Goal: Task Accomplishment & Management: Complete application form

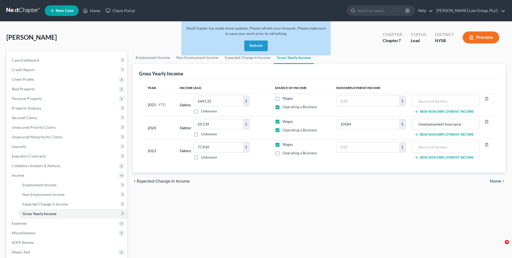
click at [262, 44] on button "Refresh" at bounding box center [255, 46] width 23 height 11
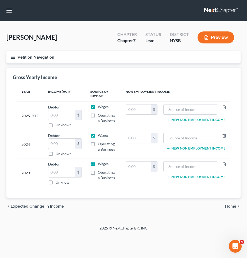
click at [98, 116] on label "Operating a Business" at bounding box center [107, 118] width 19 height 11
click at [100, 116] on input "Operating a Business" at bounding box center [101, 114] width 3 height 3
checkbox input "true"
click at [98, 144] on label "Operating a Business" at bounding box center [107, 146] width 19 height 11
click at [100, 144] on input "Operating a Business" at bounding box center [101, 142] width 3 height 3
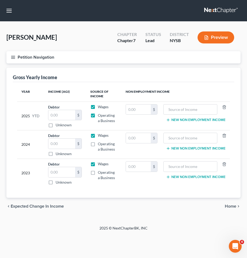
checkbox input "true"
click at [98, 170] on label "Operating a Business" at bounding box center [107, 175] width 19 height 11
click at [100, 170] on input "Operating a Business" at bounding box center [101, 171] width 3 height 3
checkbox input "true"
click at [172, 135] on input "text" at bounding box center [190, 138] width 48 height 10
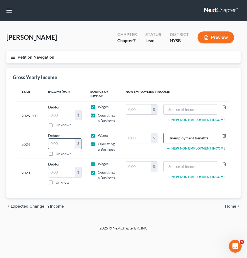
type input "Unemployment Benefits"
click at [65, 144] on input "text" at bounding box center [61, 144] width 27 height 10
type input "29,139"
click at [98, 173] on label "Operating a Business" at bounding box center [107, 175] width 19 height 11
click at [100, 173] on input "Operating a Business" at bounding box center [101, 171] width 3 height 3
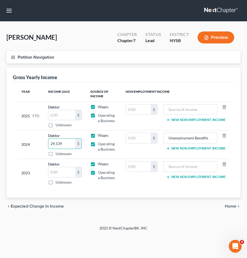
checkbox input "false"
click at [55, 172] on input "text" at bounding box center [61, 172] width 27 height 10
type input "77,785"
click at [143, 140] on input "text" at bounding box center [138, 138] width 25 height 10
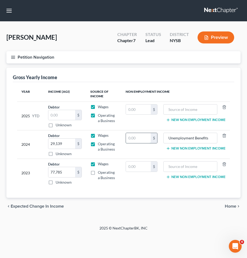
paste input "10584"
type input "10,584"
click at [145, 128] on td "$" at bounding box center [141, 116] width 40 height 29
click at [60, 113] on input "text" at bounding box center [61, 115] width 27 height 10
paste input "1647.25"
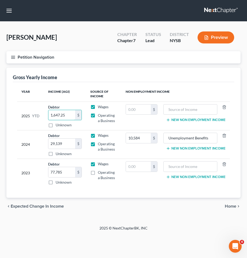
type input "1,647.25"
click at [98, 105] on label "Wages" at bounding box center [103, 106] width 11 height 5
click at [100, 105] on input "Wages" at bounding box center [101, 105] width 3 height 3
checkbox input "false"
click at [232, 204] on span "Home" at bounding box center [229, 206] width 11 height 4
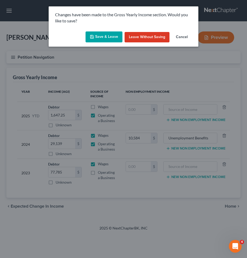
click at [116, 40] on button "Save & Leave" at bounding box center [103, 36] width 37 height 11
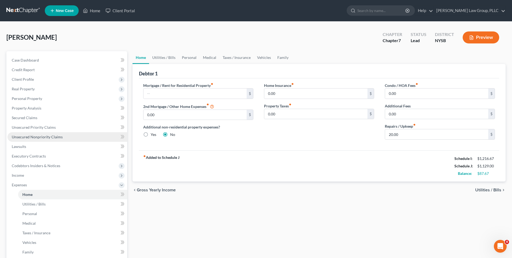
click at [76, 136] on link "Unsecured Nonpriority Claims" at bounding box center [67, 137] width 120 height 10
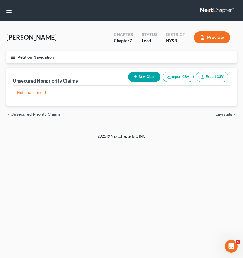
click at [135, 75] on icon "button" at bounding box center [136, 77] width 4 height 4
select select "0"
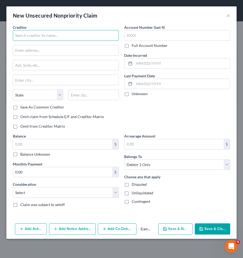
click at [59, 36] on input "text" at bounding box center [66, 35] width 106 height 11
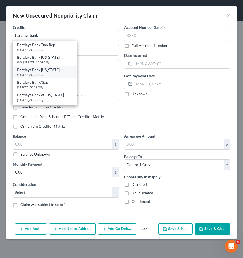
click at [50, 67] on div "Barclays Bank [US_STATE]" at bounding box center [45, 69] width 56 height 5
type input "Barclays Bank [US_STATE]"
type input "PO Box 8803"
type input "Wilmington"
select select "7"
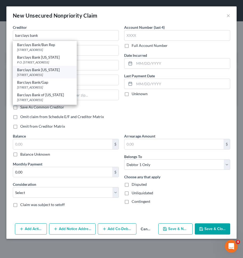
type input "19899"
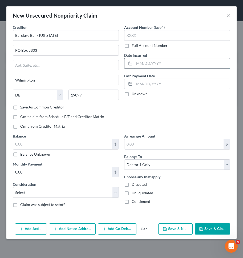
click at [163, 66] on input "text" at bounding box center [183, 63] width 96 height 10
type input "04/2025"
click at [83, 141] on input "text" at bounding box center [62, 144] width 99 height 10
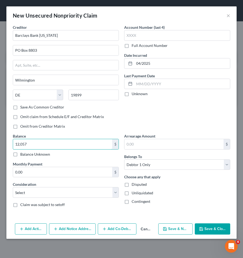
type input "12,057"
click at [78, 187] on div "Consideration Select Cable / Satellite Services Collection Agency Credit Card D…" at bounding box center [66, 190] width 106 height 16
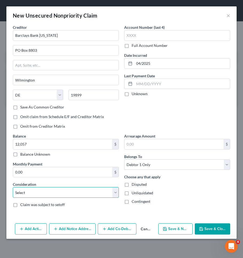
click at [81, 189] on select "Select Cable / Satellite Services Collection Agency Credit Card Debt Debt Couns…" at bounding box center [66, 192] width 106 height 11
select select "2"
click at [13, 187] on select "Select Cable / Satellite Services Collection Agency Credit Card Debt Debt Couns…" at bounding box center [66, 192] width 106 height 11
click at [172, 229] on button "Save & New" at bounding box center [176, 229] width 34 height 11
select select "0"
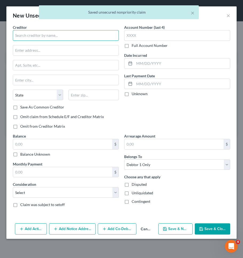
click at [79, 36] on input "text" at bounding box center [66, 35] width 106 height 11
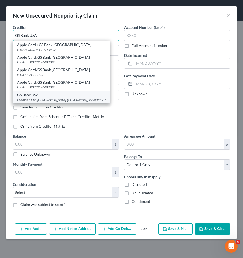
type input "GS Bank USA"
click at [59, 96] on div "GS Bank USA" at bounding box center [61, 94] width 89 height 5
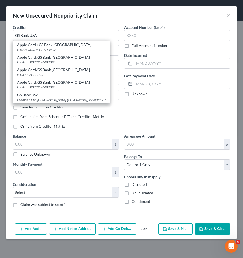
type input "Lockbox 6112"
type input "[GEOGRAPHIC_DATA]"
select select "39"
type input "19170"
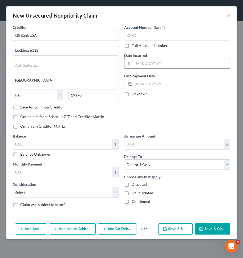
click at [163, 64] on input "text" at bounding box center [183, 63] width 96 height 10
type input "06/2023"
click at [92, 144] on input "text" at bounding box center [62, 144] width 99 height 10
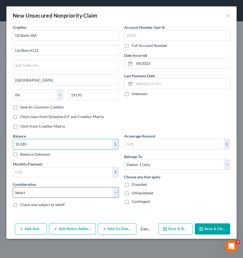
type input "10,585"
click at [81, 195] on select "Select Cable / Satellite Services Collection Agency Credit Card Debt Debt Couns…" at bounding box center [66, 192] width 106 height 11
select select "2"
click at [13, 187] on select "Select Cable / Satellite Services Collection Agency Credit Card Debt Debt Couns…" at bounding box center [66, 192] width 106 height 11
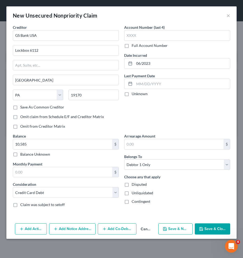
click at [167, 228] on icon "button" at bounding box center [165, 229] width 3 height 3
select select "0"
click at [146, 231] on button "Cancel" at bounding box center [147, 229] width 20 height 11
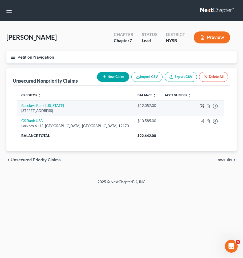
click at [200, 107] on icon "button" at bounding box center [202, 106] width 4 height 4
select select "7"
select select "2"
select select "0"
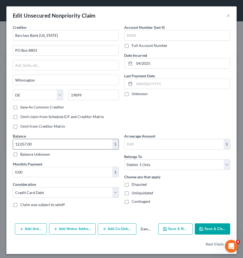
click at [83, 146] on input "12,057.00" at bounding box center [62, 144] width 99 height 10
type input "16,273.38"
click at [202, 226] on button "Save & Close" at bounding box center [213, 229] width 36 height 11
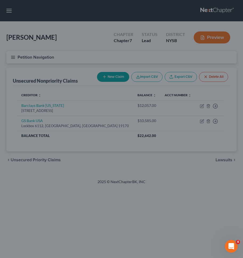
type input "0"
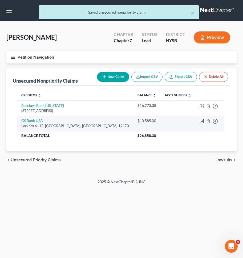
click at [200, 120] on icon "button" at bounding box center [202, 121] width 4 height 4
select select "39"
select select "2"
select select "0"
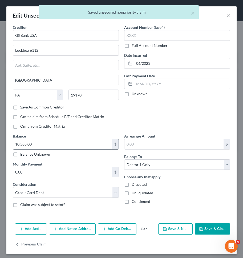
click at [100, 140] on input "10,585.00" at bounding box center [62, 144] width 99 height 10
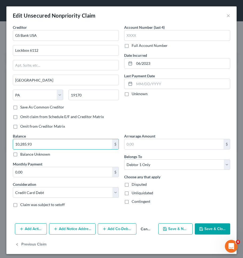
type input "10,285.93"
click at [212, 234] on button "Save & Close" at bounding box center [213, 229] width 36 height 11
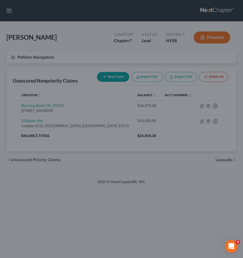
type input "0"
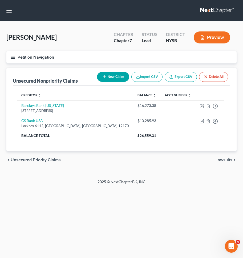
click at [112, 76] on button "New Claim" at bounding box center [113, 77] width 32 height 10
select select "0"
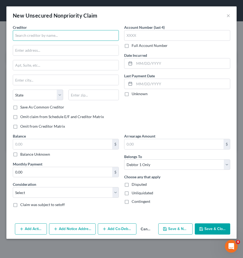
click at [82, 38] on input "text" at bounding box center [66, 35] width 106 height 11
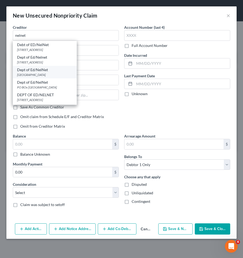
click at [49, 71] on div "Dept of Ed/NelNet" at bounding box center [45, 69] width 56 height 5
type input "Dept of Ed/NelNet"
type input "PO Box 82561"
type input "Lincoln"
select select "30"
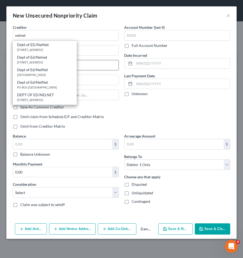
type input "68501"
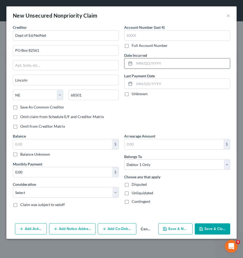
click at [181, 65] on input "text" at bounding box center [183, 63] width 96 height 10
type input "09/2014"
click at [101, 143] on input "text" at bounding box center [62, 144] width 99 height 10
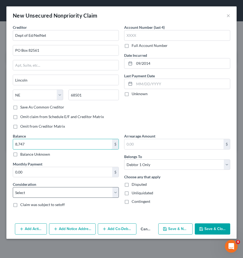
type input "8,747"
click at [100, 190] on select "Select Cable / Satellite Services Collection Agency Credit Card Debt Debt Couns…" at bounding box center [66, 192] width 106 height 11
select select "17"
click at [13, 187] on select "Select Cable / Satellite Services Collection Agency Credit Card Debt Debt Couns…" at bounding box center [66, 192] width 106 height 11
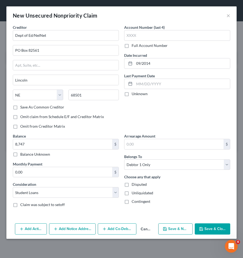
click at [169, 229] on button "Save & New" at bounding box center [176, 229] width 34 height 11
select select "0"
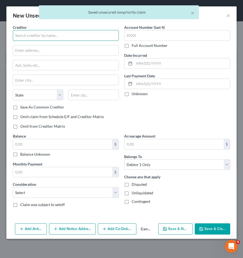
click at [104, 36] on input "text" at bounding box center [66, 35] width 106 height 11
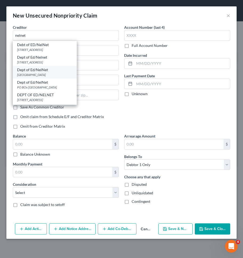
click at [45, 75] on div "[GEOGRAPHIC_DATA]" at bounding box center [45, 75] width 56 height 5
type input "Dept of Ed/NelNet"
type input "PO Box 82561"
type input "Lincoln"
select select "30"
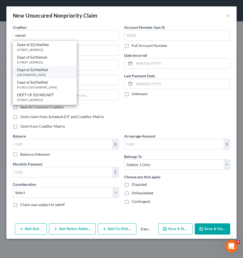
type input "68501"
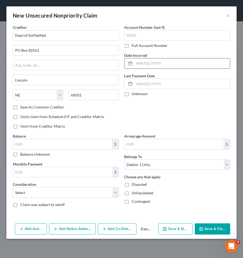
click at [146, 66] on input "text" at bounding box center [183, 63] width 96 height 10
type input "09/2013"
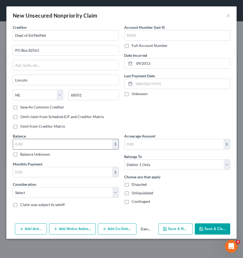
click at [90, 143] on input "text" at bounding box center [62, 144] width 99 height 10
type input "7,739"
click at [90, 191] on select "Select Cable / Satellite Services Collection Agency Credit Card Debt Debt Couns…" at bounding box center [66, 192] width 106 height 11
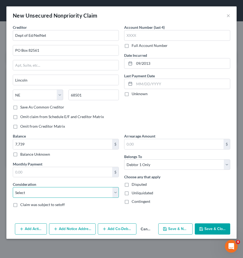
select select "17"
click at [13, 187] on select "Select Cable / Satellite Services Collection Agency Credit Card Debt Debt Couns…" at bounding box center [66, 192] width 106 height 11
click at [171, 227] on button "Save & New" at bounding box center [176, 229] width 34 height 11
select select "0"
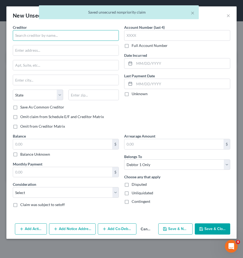
click at [89, 38] on input "text" at bounding box center [66, 35] width 106 height 11
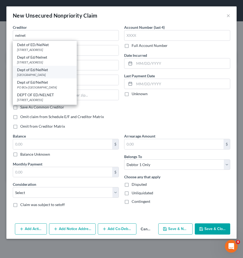
click at [44, 71] on div "Dept of Ed/NelNet" at bounding box center [45, 69] width 56 height 5
type input "Dept of Ed/NelNet"
type input "PO Box 82561"
type input "Lincoln"
select select "30"
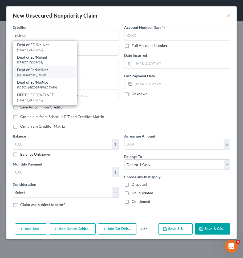
type input "68501"
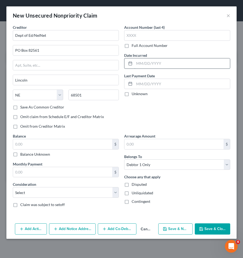
click at [158, 64] on input "text" at bounding box center [183, 63] width 96 height 10
type input "09/2012"
click at [92, 143] on input "text" at bounding box center [62, 144] width 99 height 10
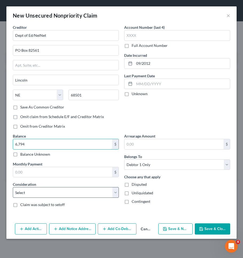
type input "6,794"
click at [81, 193] on select "Select Cable / Satellite Services Collection Agency Credit Card Debt Debt Couns…" at bounding box center [66, 192] width 106 height 11
select select "17"
click at [13, 187] on select "Select Cable / Satellite Services Collection Agency Credit Card Debt Debt Couns…" at bounding box center [66, 192] width 106 height 11
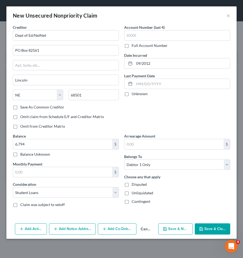
click at [179, 230] on button "Save & New" at bounding box center [176, 229] width 34 height 11
select select "0"
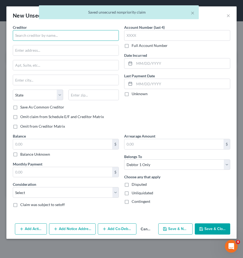
click at [82, 35] on input "text" at bounding box center [66, 35] width 106 height 11
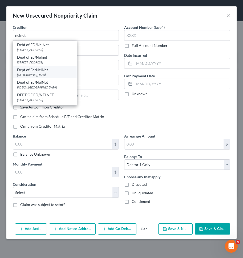
click at [60, 69] on div "Dept of Ed/NelNet" at bounding box center [45, 69] width 56 height 5
type input "Dept of Ed/NelNet"
type input "PO Box 82561"
type input "Lincoln"
select select "30"
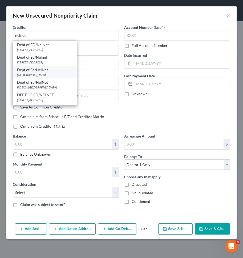
type input "68501"
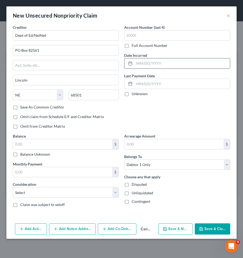
click at [141, 65] on input "text" at bounding box center [183, 63] width 96 height 10
type input "09/2013"
click at [93, 141] on input "text" at bounding box center [62, 144] width 99 height 10
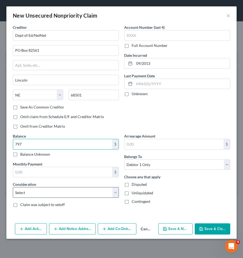
type input "797"
click at [92, 190] on select "Select Cable / Satellite Services Collection Agency Credit Card Debt Debt Couns…" at bounding box center [66, 192] width 106 height 11
select select "17"
click at [13, 187] on select "Select Cable / Satellite Services Collection Agency Credit Card Debt Debt Couns…" at bounding box center [66, 192] width 106 height 11
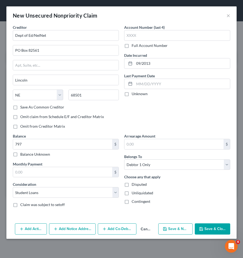
click at [167, 228] on icon "button" at bounding box center [165, 229] width 4 height 4
select select "0"
click at [229, 17] on button "×" at bounding box center [229, 15] width 4 height 6
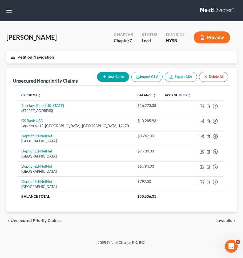
click at [109, 74] on button "New Claim" at bounding box center [113, 77] width 32 height 10
select select "0"
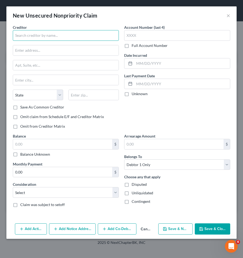
click at [70, 36] on input "text" at bounding box center [66, 35] width 106 height 11
type input "EHMC"
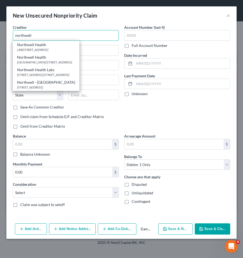
type input "northwell"
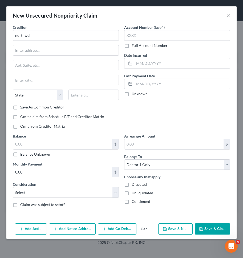
click at [232, 17] on div "New Unsecured Nonpriority Claim ×" at bounding box center [121, 15] width 231 height 18
click at [229, 17] on button "×" at bounding box center [229, 15] width 4 height 6
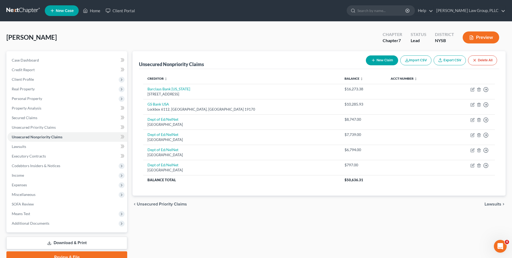
click at [18, 7] on link at bounding box center [23, 11] width 34 height 10
